Goal: Navigation & Orientation: Find specific page/section

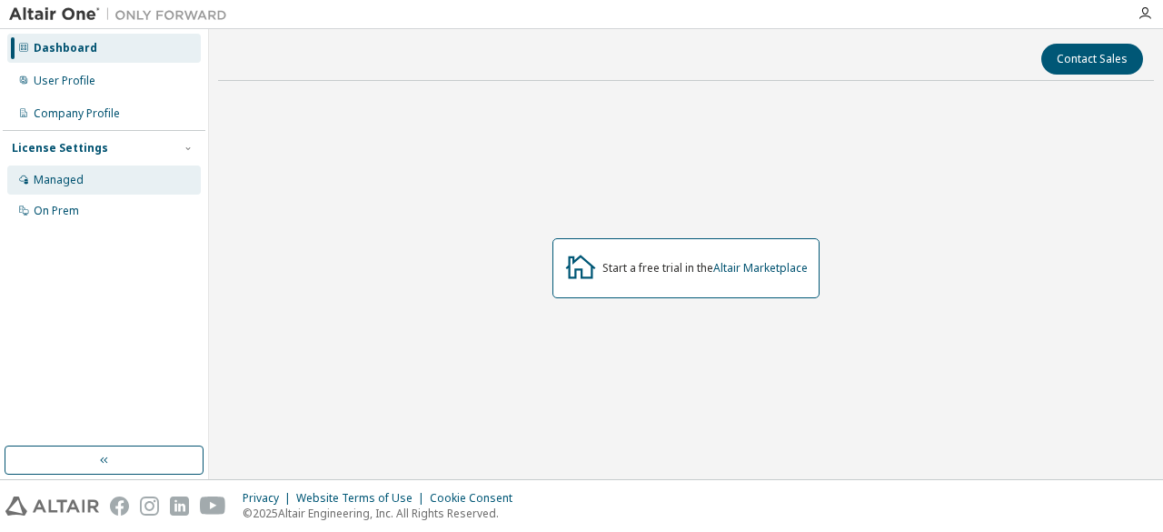
click at [123, 174] on div "Managed" at bounding box center [104, 179] width 194 height 29
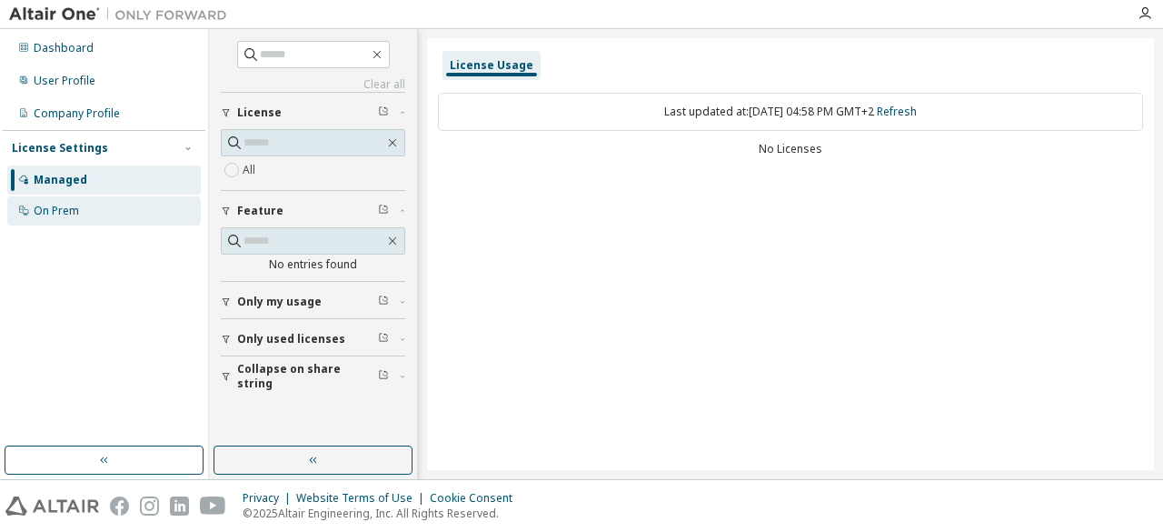
click at [98, 208] on div "On Prem" at bounding box center [104, 210] width 194 height 29
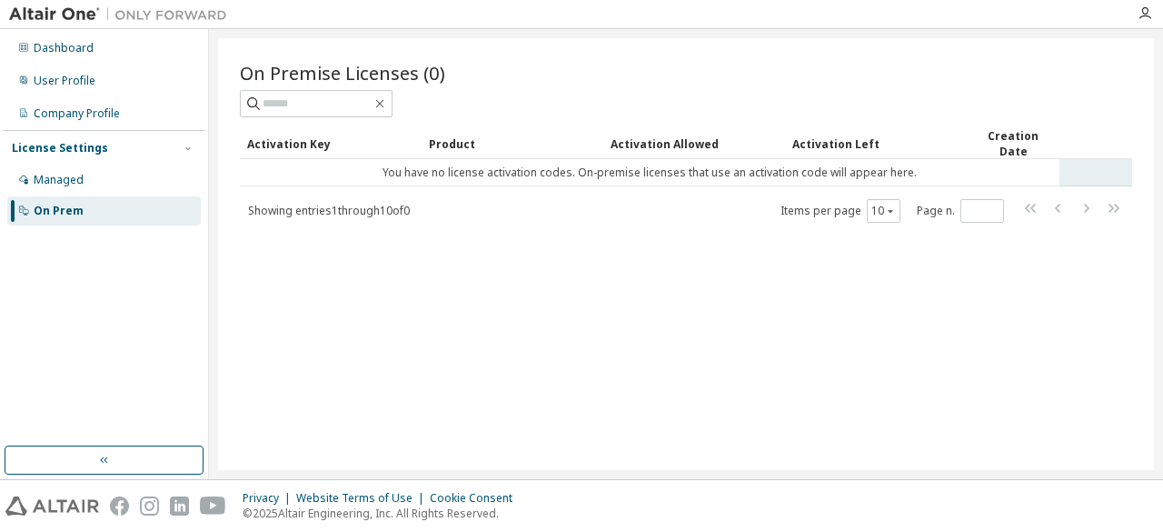
click at [678, 172] on td "You have no license activation codes. On-premise licenses that use an activatio…" at bounding box center [650, 172] width 820 height 27
click at [111, 179] on div "Managed" at bounding box center [104, 179] width 194 height 29
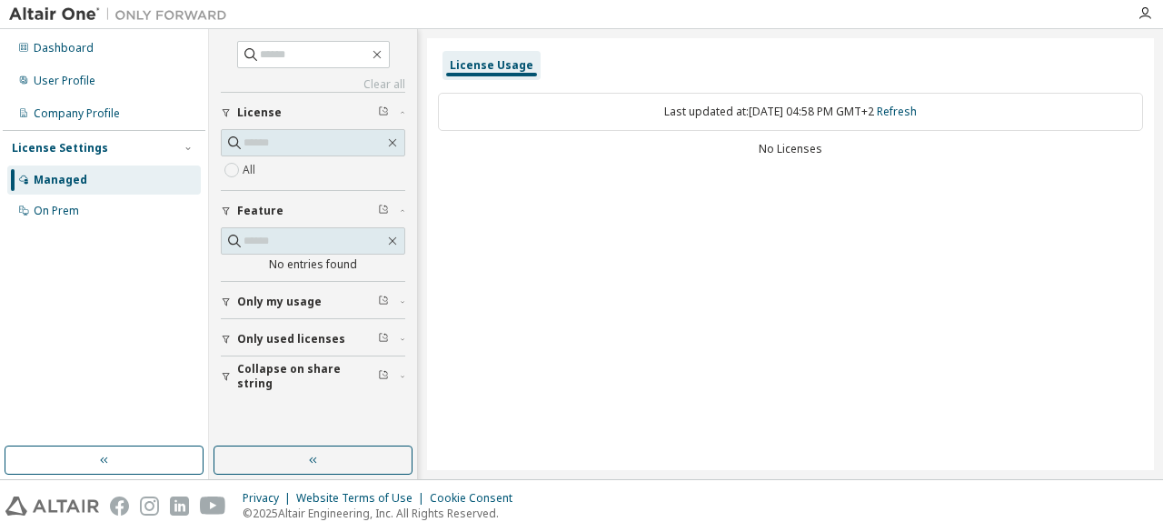
click at [305, 298] on span "Only my usage" at bounding box center [279, 301] width 85 height 15
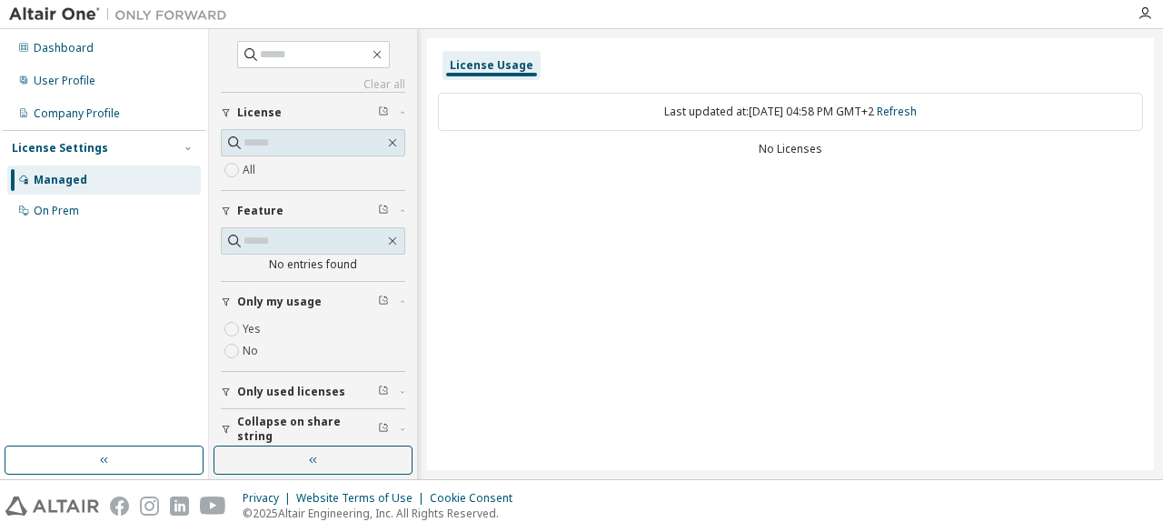
click at [274, 297] on span "Only my usage" at bounding box center [279, 301] width 85 height 15
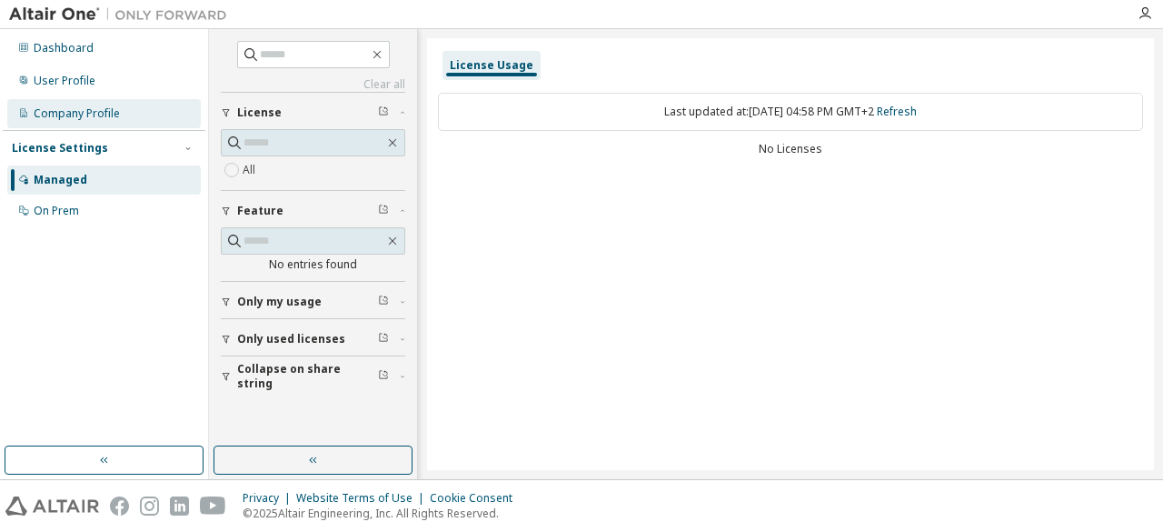
click at [116, 114] on div "Company Profile" at bounding box center [77, 113] width 86 height 15
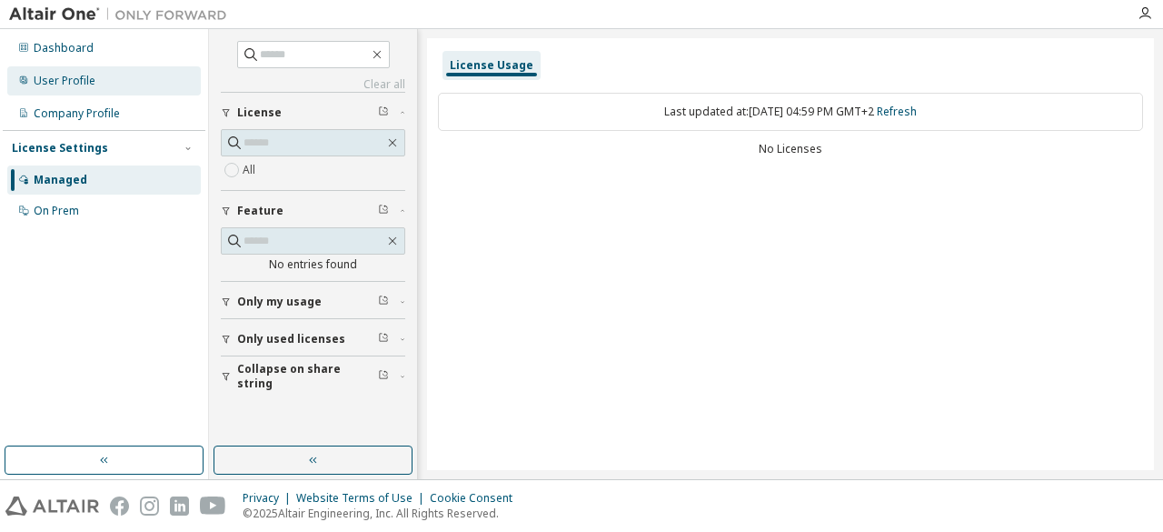
click at [37, 88] on div "User Profile" at bounding box center [104, 80] width 194 height 29
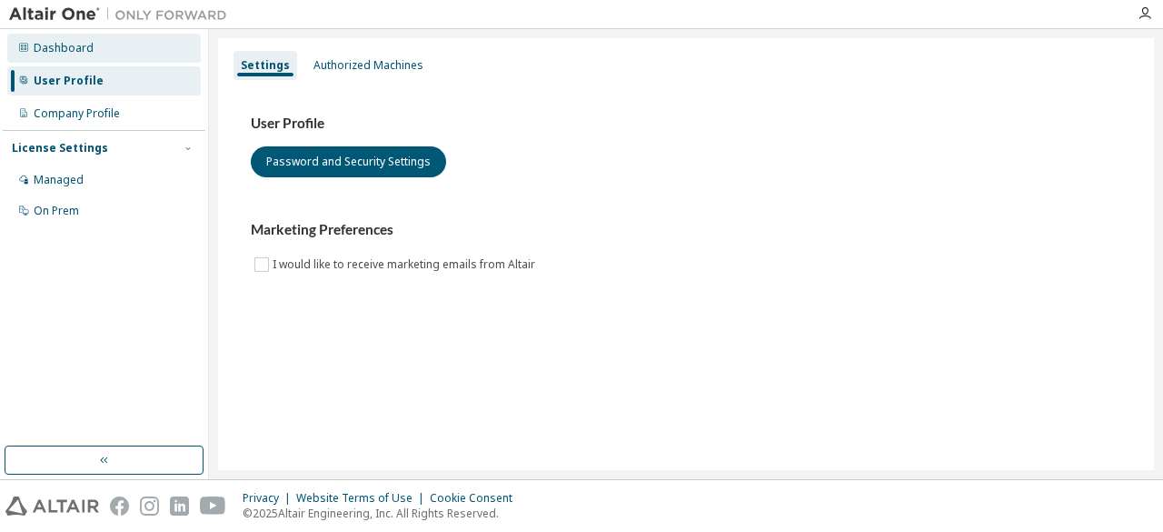
click at [71, 46] on div "Dashboard" at bounding box center [64, 48] width 60 height 15
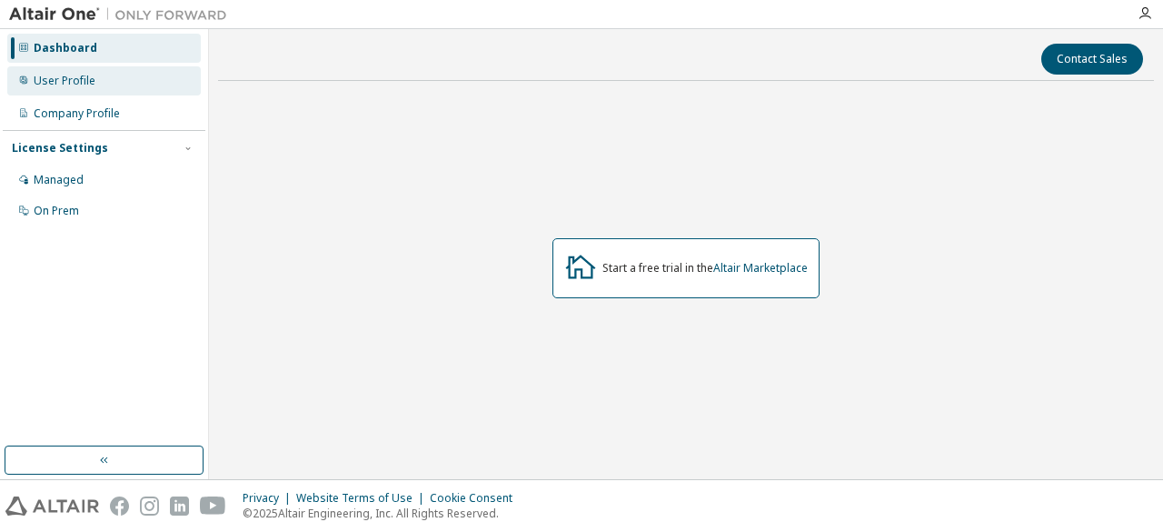
click at [66, 68] on div "User Profile" at bounding box center [104, 80] width 194 height 29
